Goal: Browse casually

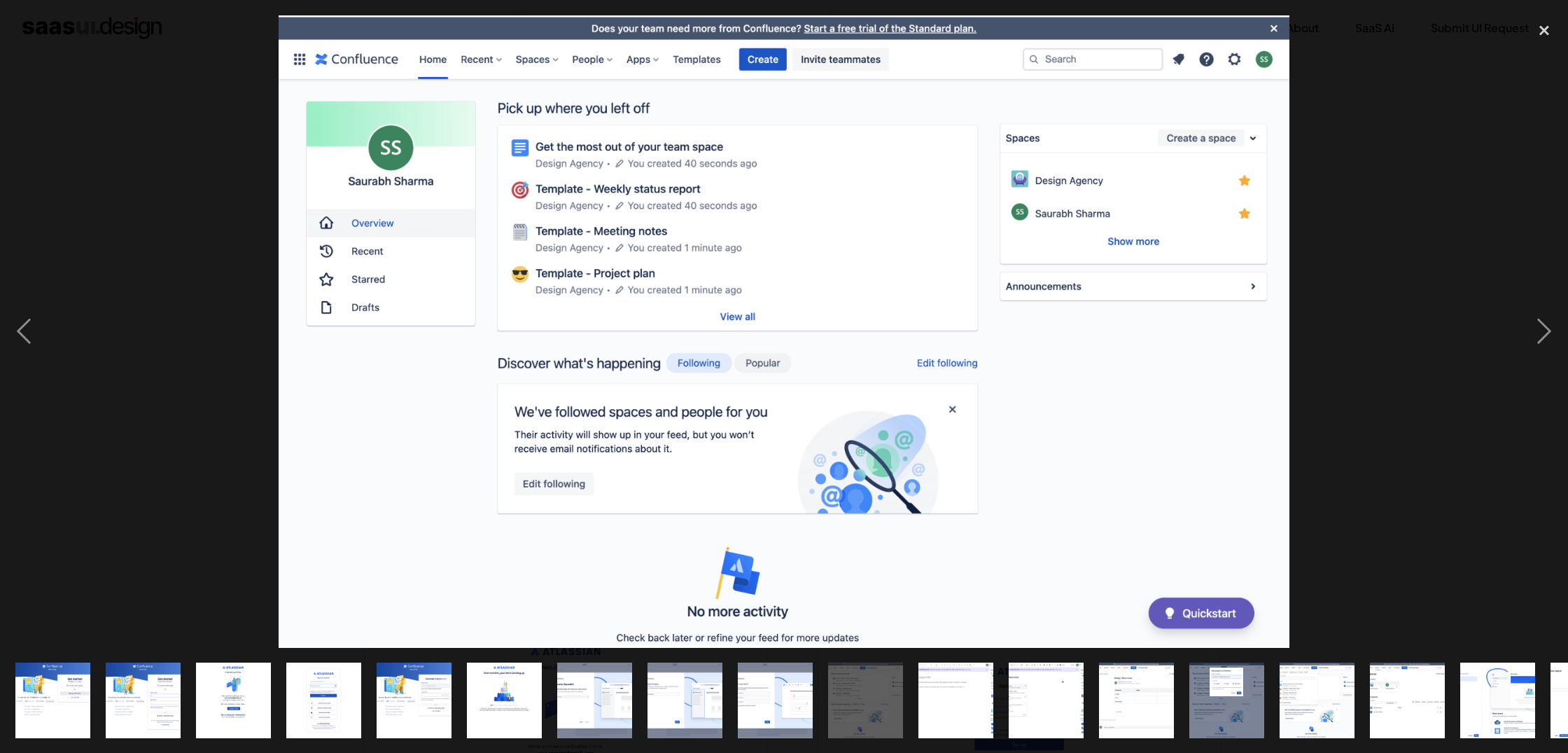
scroll to position [1381, 0]
click at [1551, 314] on div "next image" at bounding box center [1544, 332] width 48 height 633
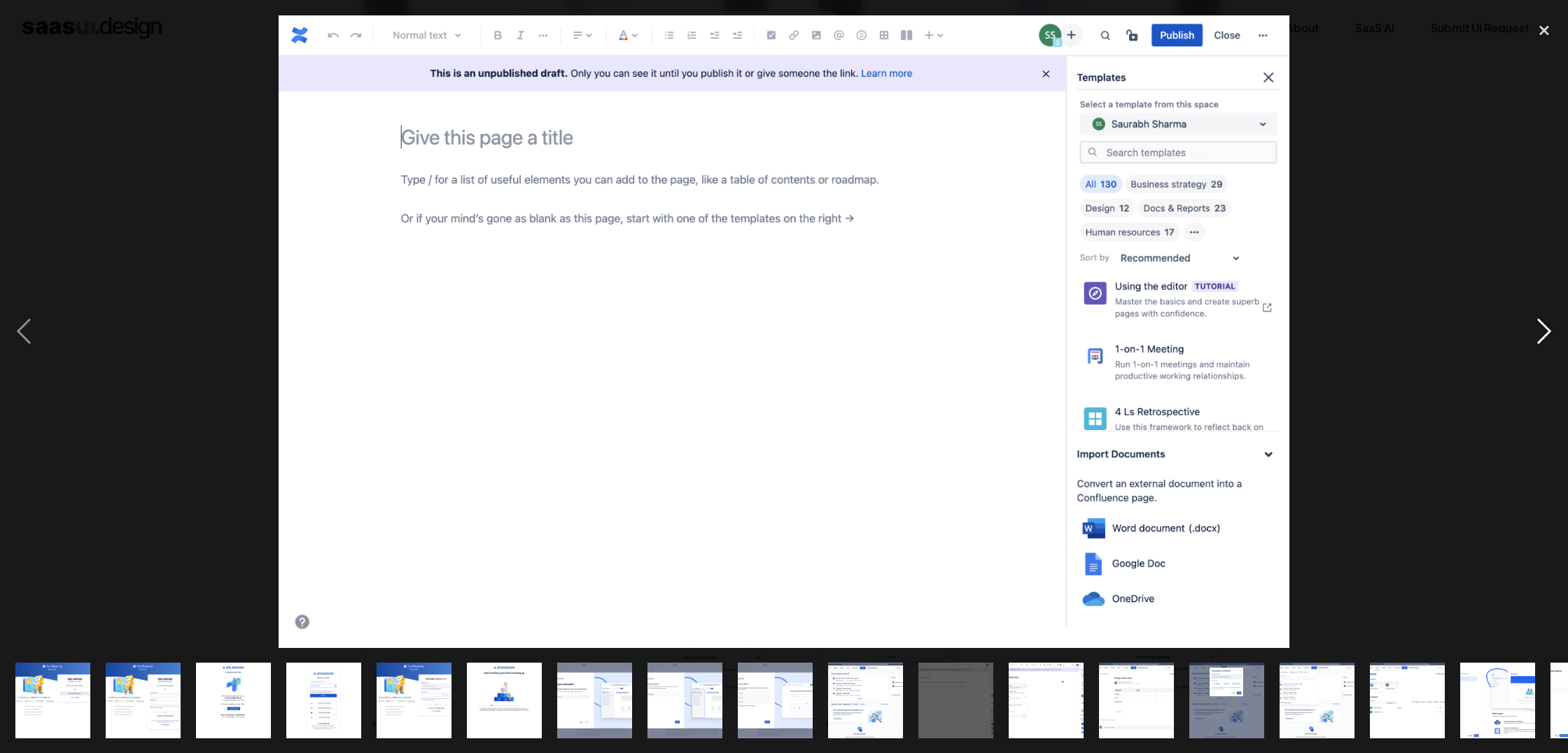
click at [1551, 314] on div "next image" at bounding box center [1544, 332] width 48 height 633
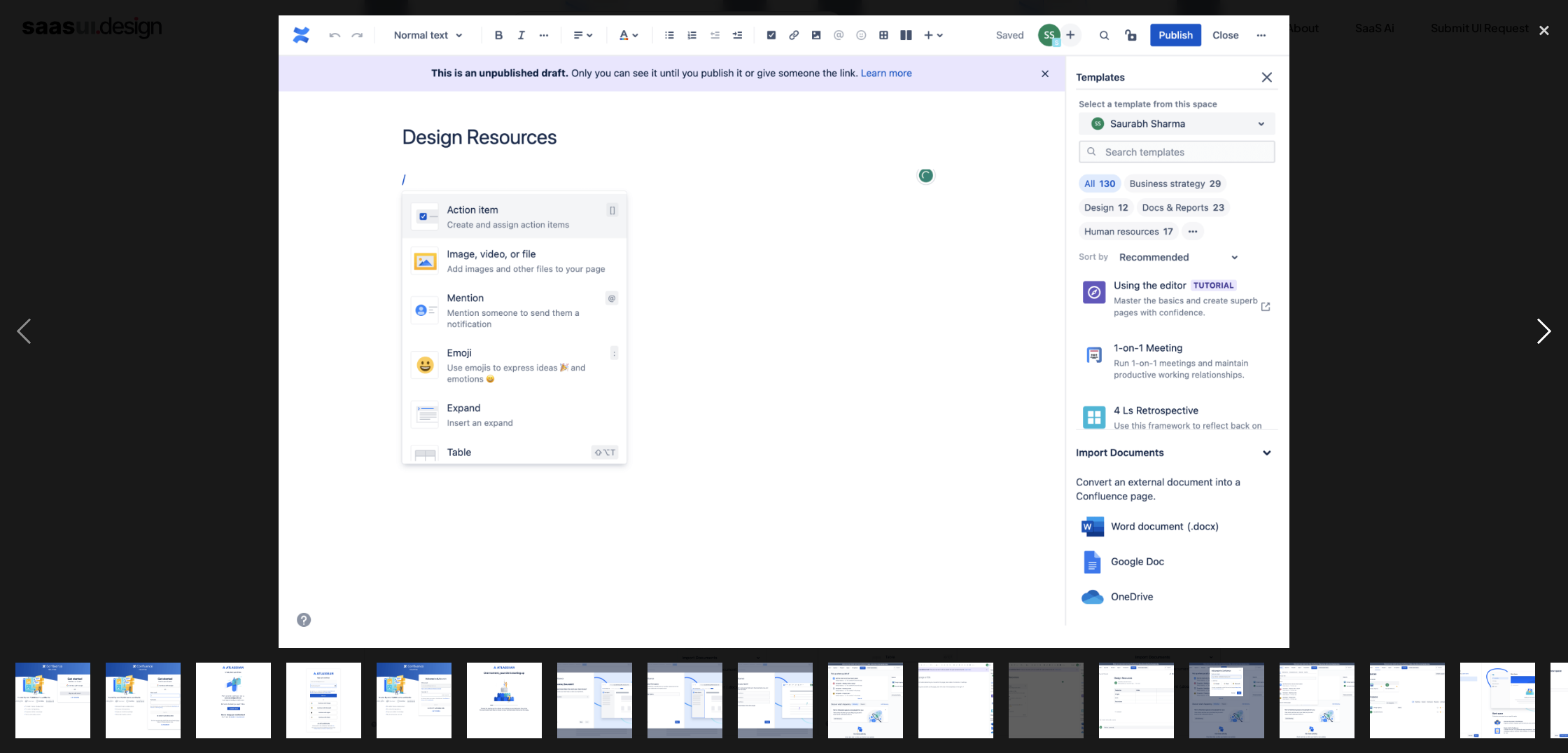
click at [1551, 314] on div "next image" at bounding box center [1544, 332] width 48 height 633
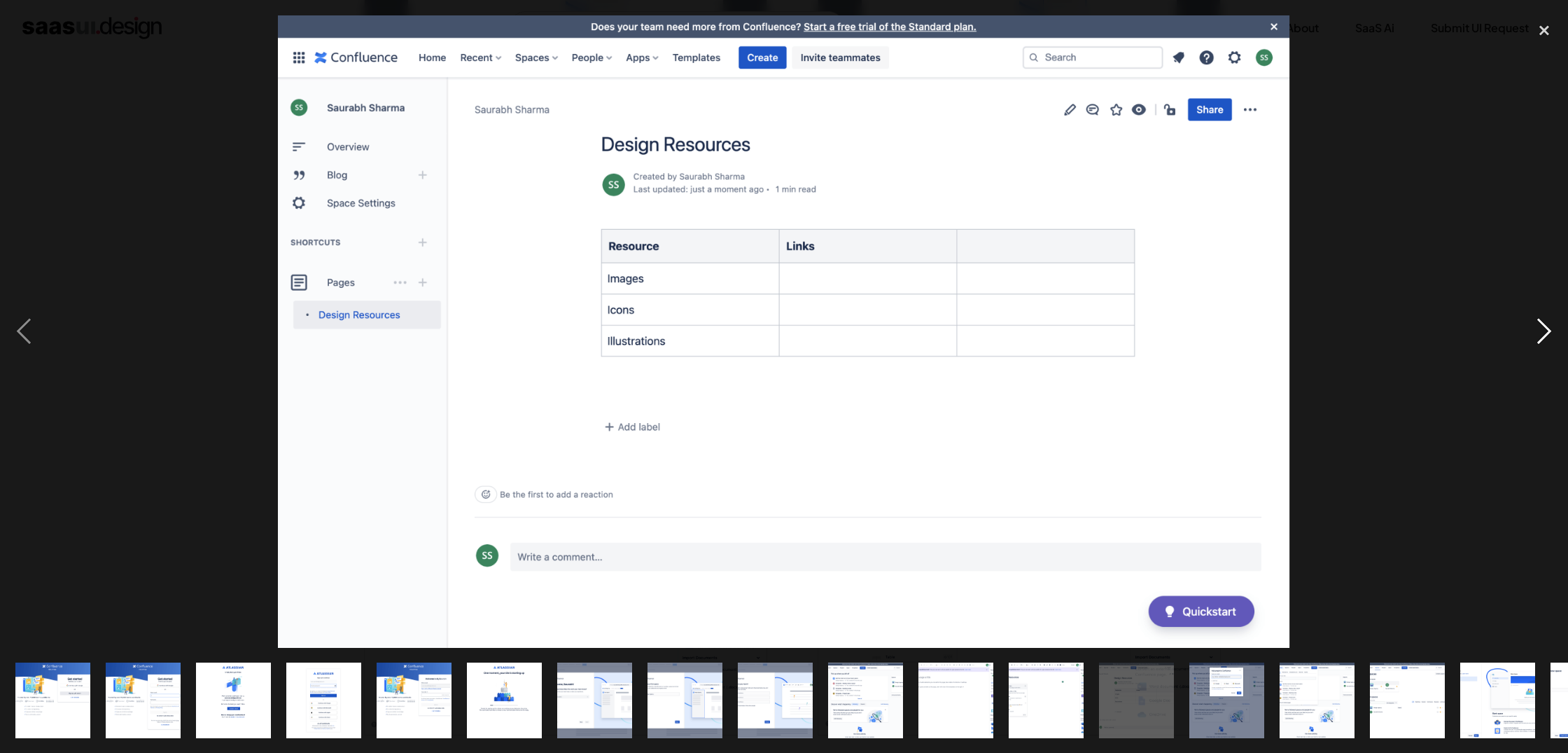
click at [1551, 314] on div "next image" at bounding box center [1544, 332] width 48 height 633
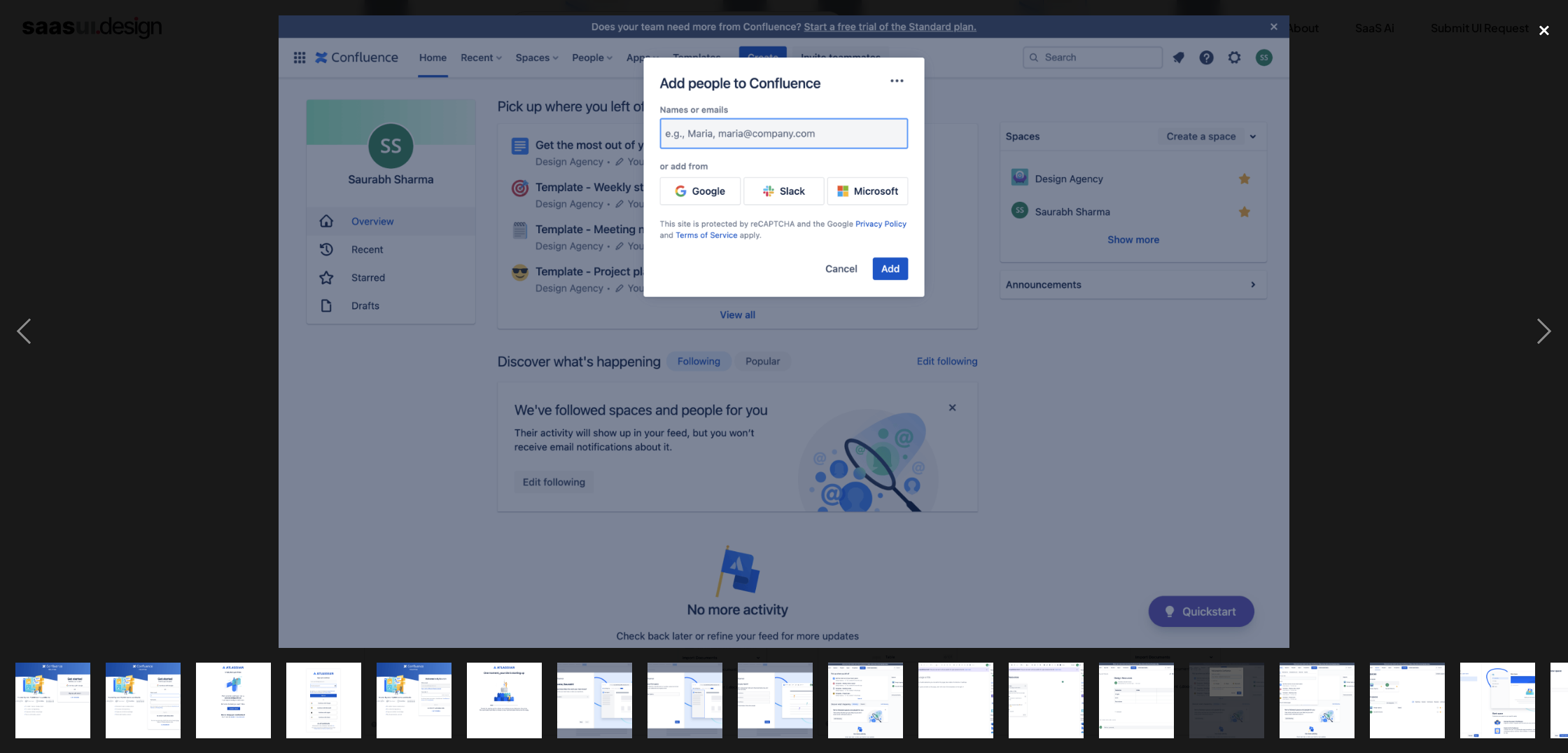
click at [1553, 38] on div "close lightbox" at bounding box center [1544, 31] width 48 height 31
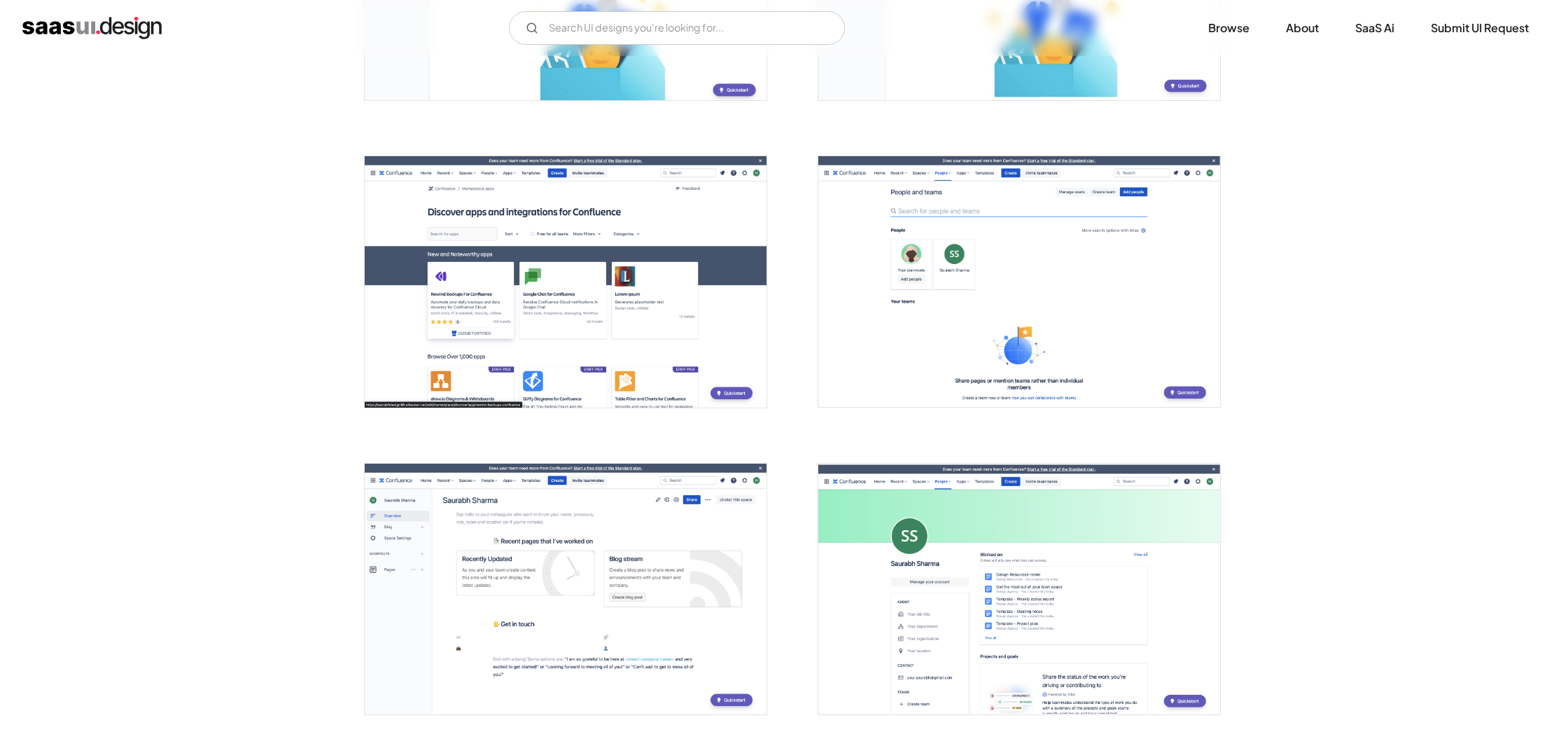
scroll to position [3250, 0]
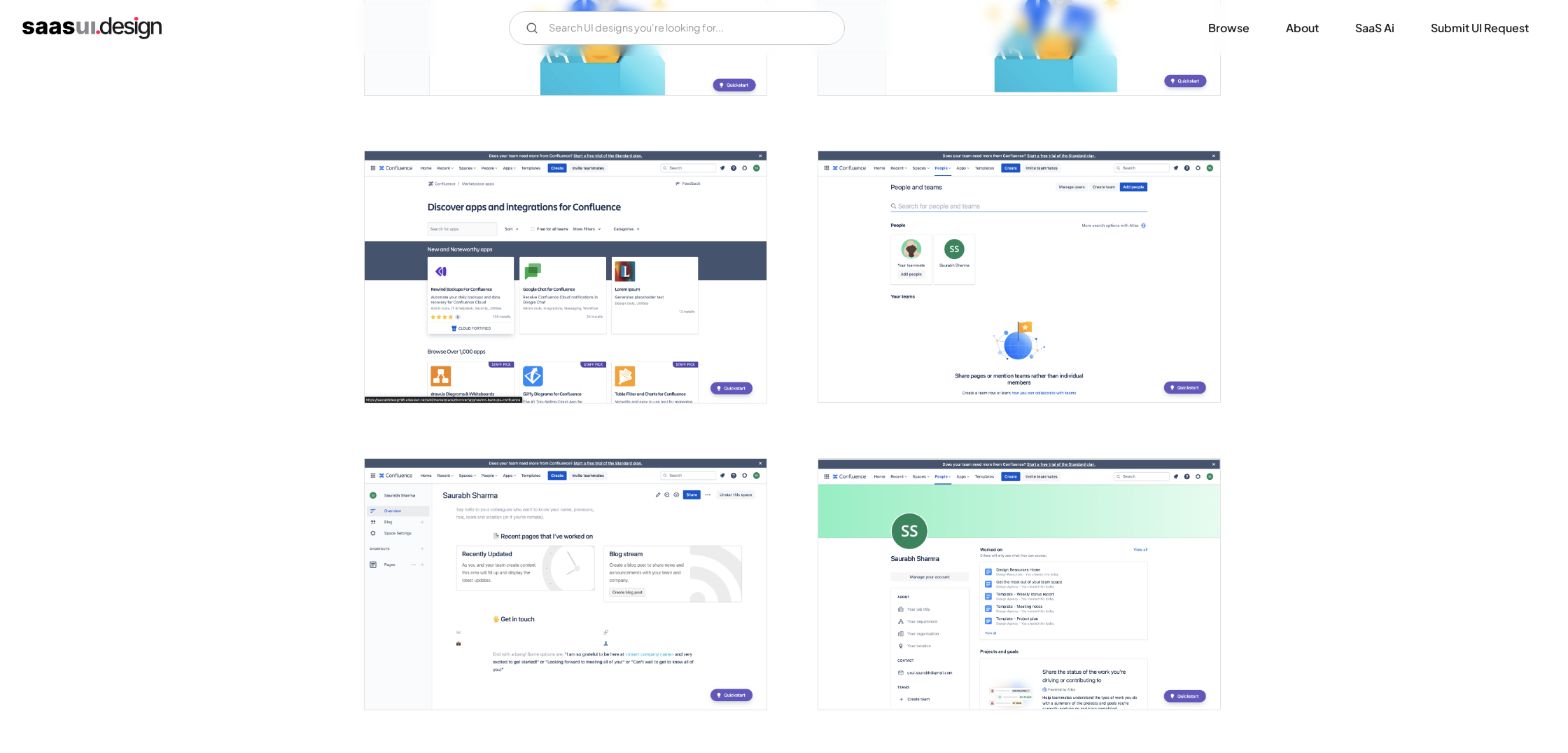
click at [77, 35] on img "home" at bounding box center [92, 27] width 139 height 22
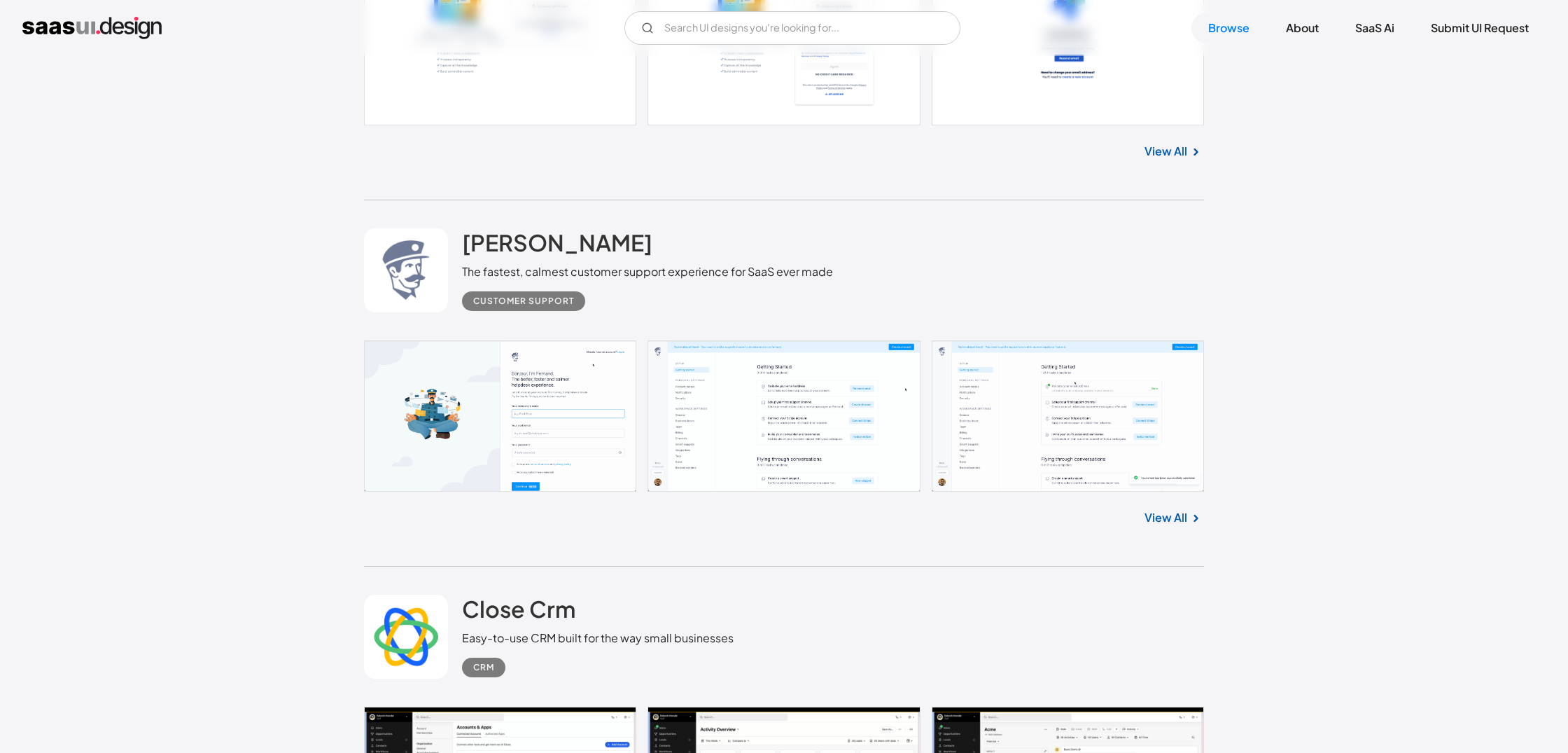
scroll to position [2185, 0]
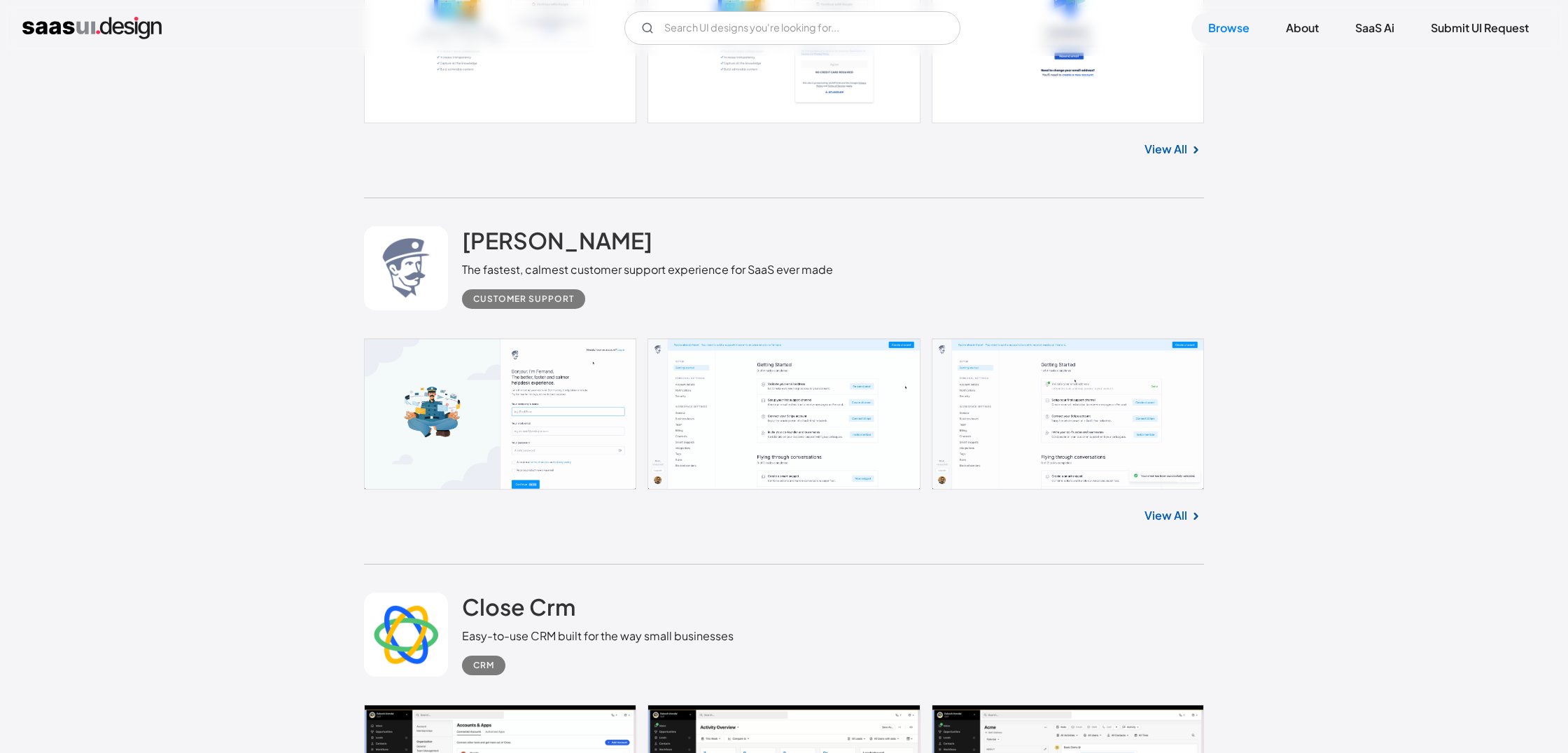
click at [533, 383] on link at bounding box center [784, 414] width 841 height 151
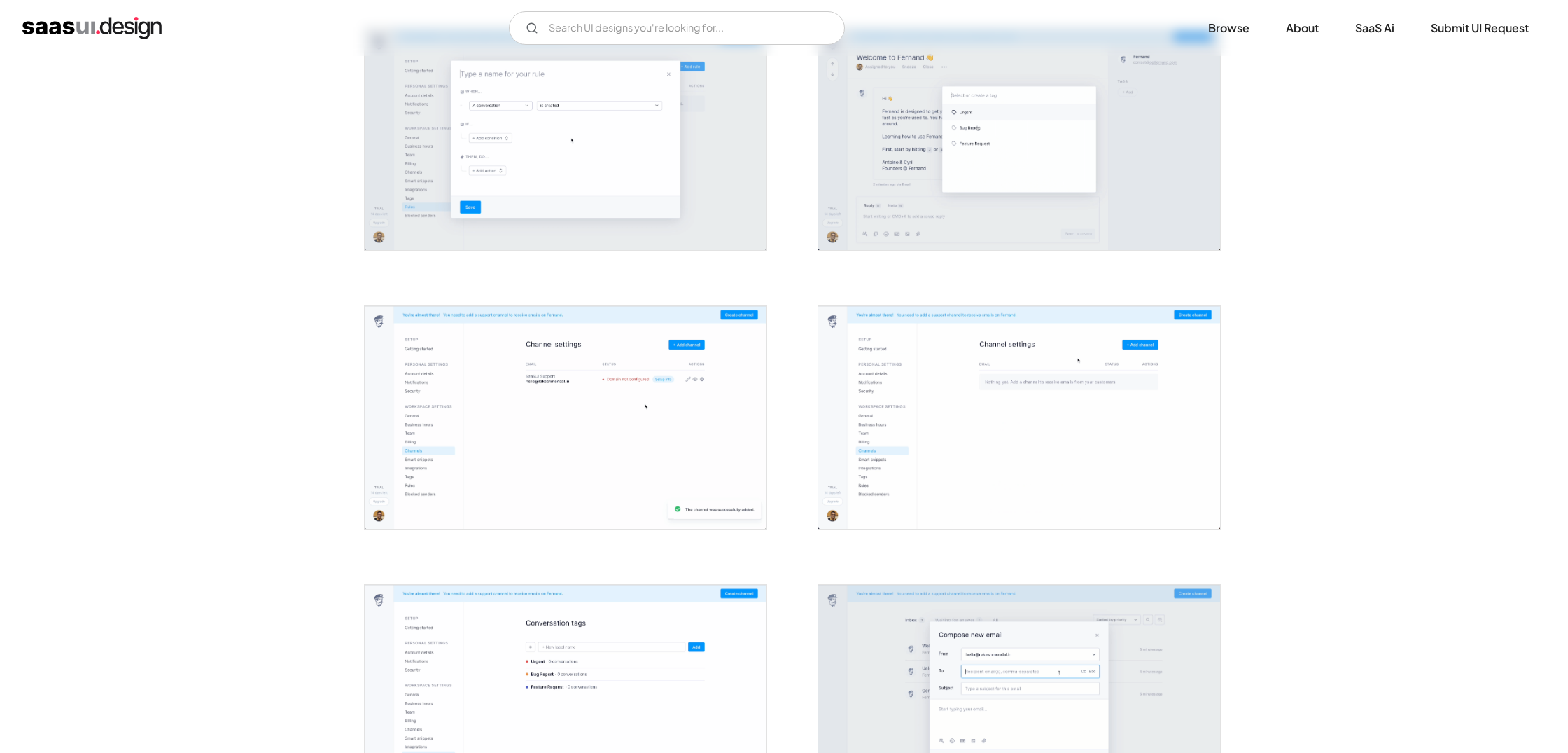
scroll to position [863, 0]
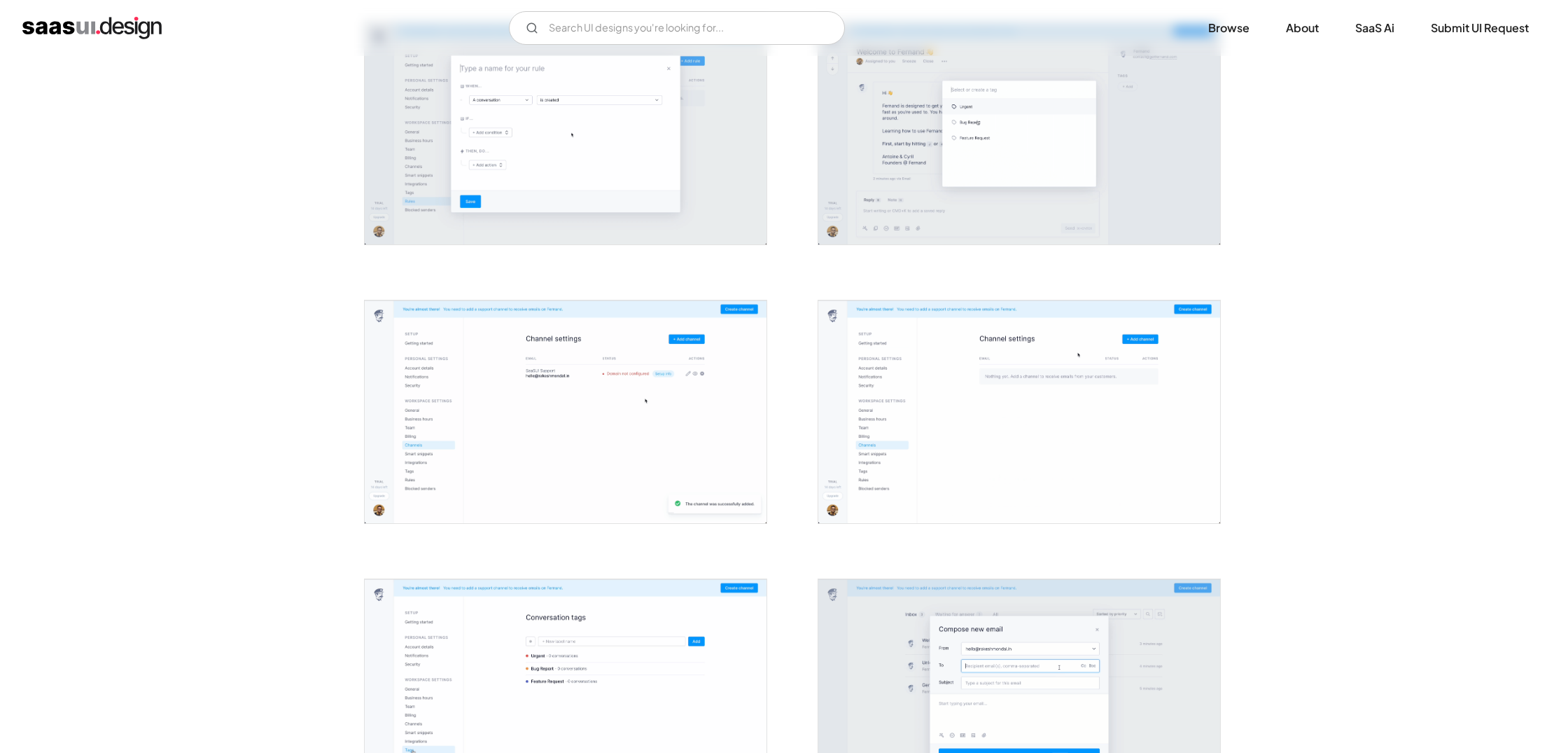
click at [119, 26] on img "home" at bounding box center [92, 27] width 139 height 22
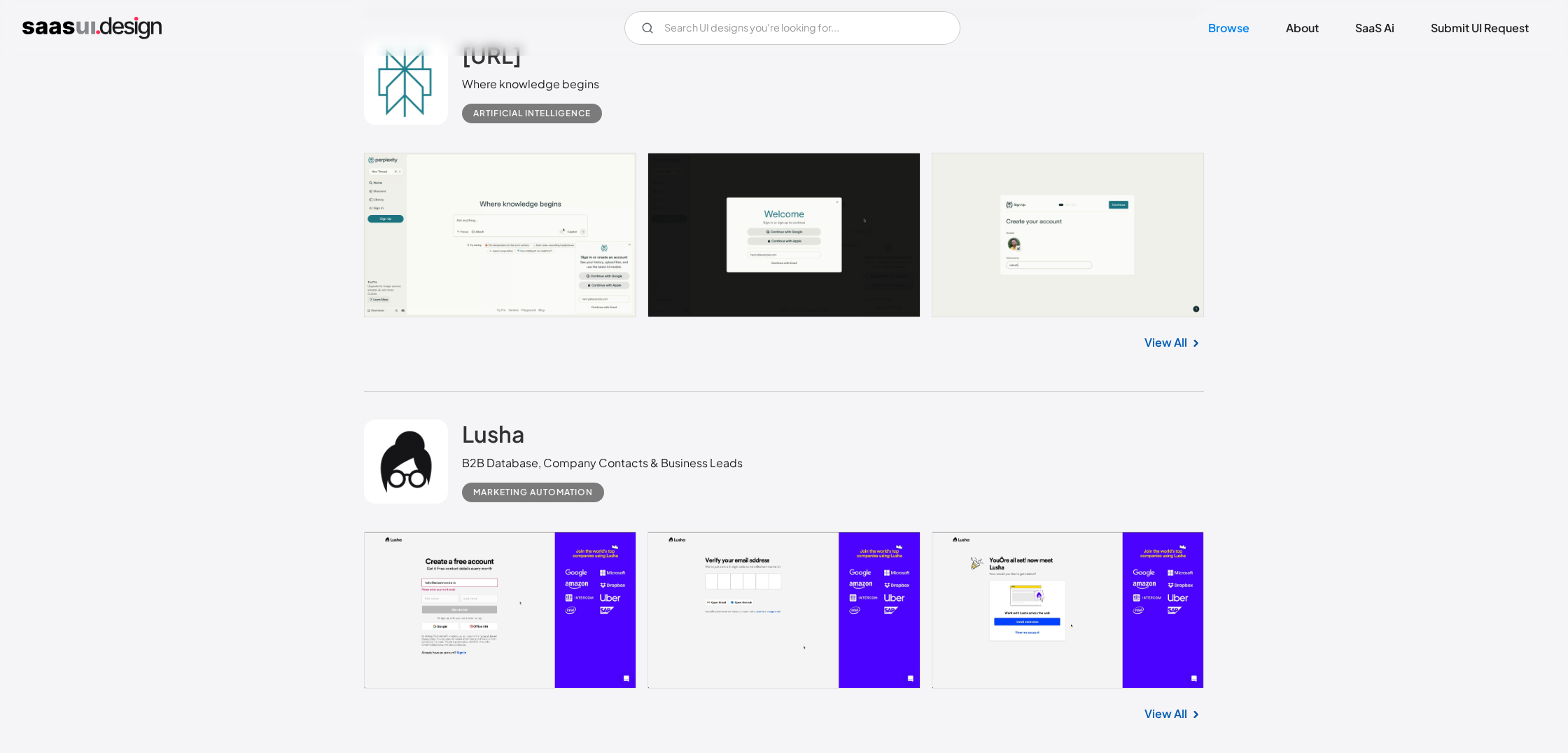
scroll to position [7865, 0]
